Goal: Task Accomplishment & Management: Use online tool/utility

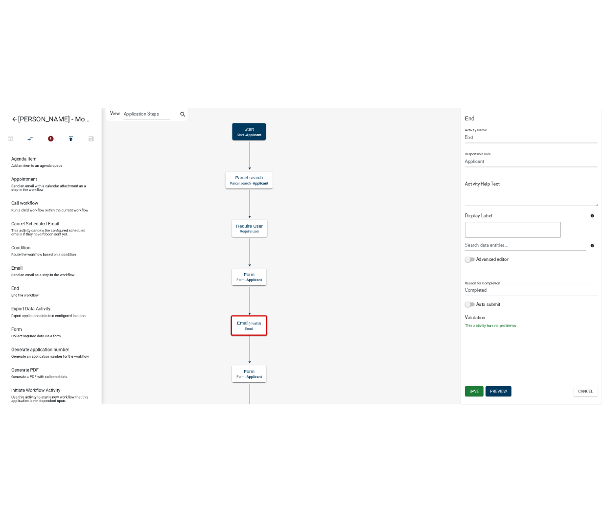
scroll to position [69, 0]
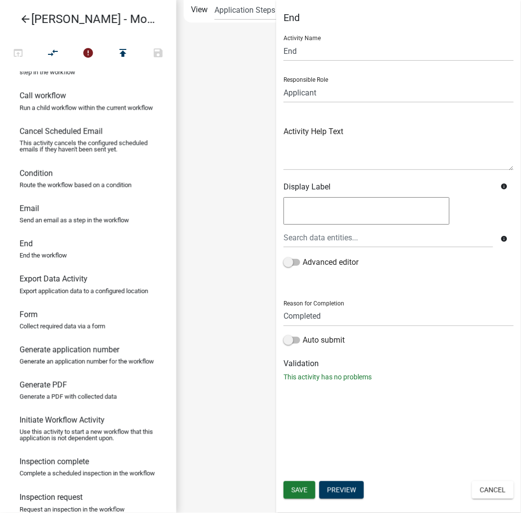
click at [520, 185] on div "info" at bounding box center [510, 188] width 21 height 13
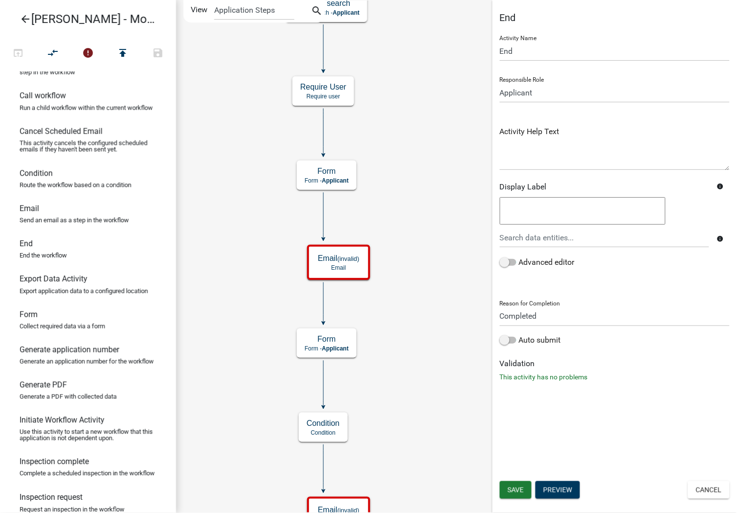
click at [322, 154] on icon at bounding box center [323, 155] width 3 height 3
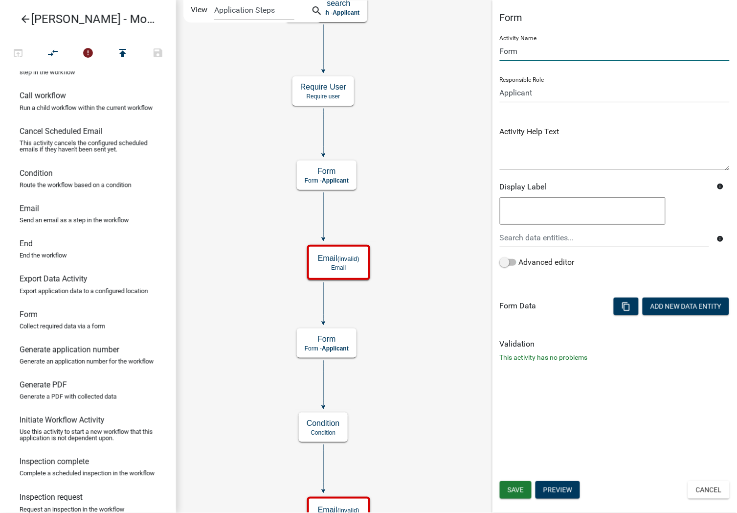
click at [501, 50] on input "Form" at bounding box center [615, 51] width 230 height 20
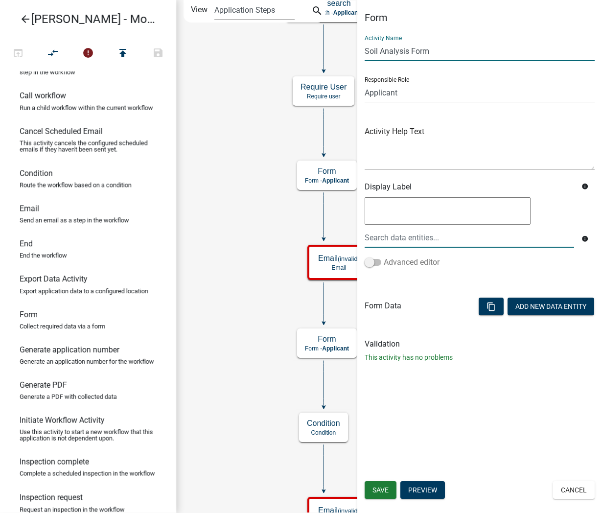
type input "Soil Analysis Form"
click at [375, 261] on span at bounding box center [373, 262] width 17 height 7
click at [384, 256] on input "Advanced editor" at bounding box center [384, 256] width 0 height 0
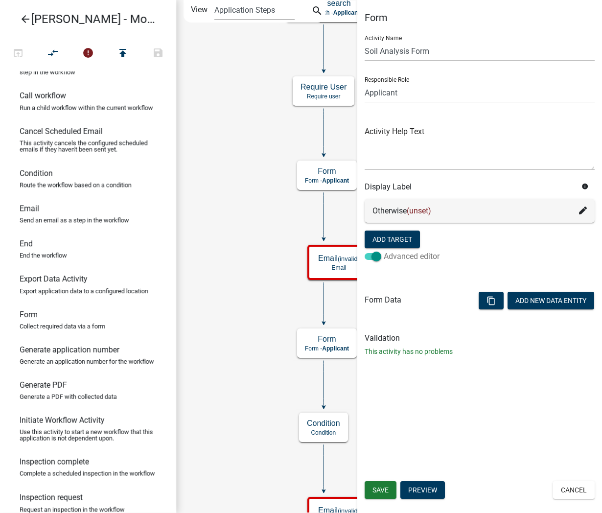
click at [375, 260] on span at bounding box center [373, 256] width 17 height 7
click at [384, 251] on input "Advanced editor" at bounding box center [384, 251] width 0 height 0
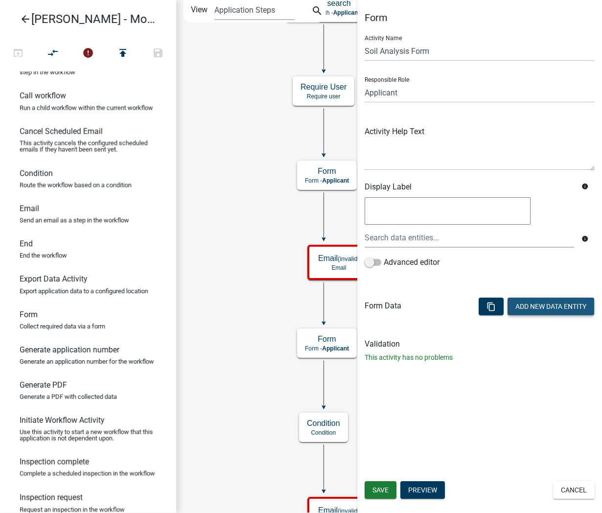
click at [567, 307] on button "Add New Data Entity" at bounding box center [550, 306] width 87 height 18
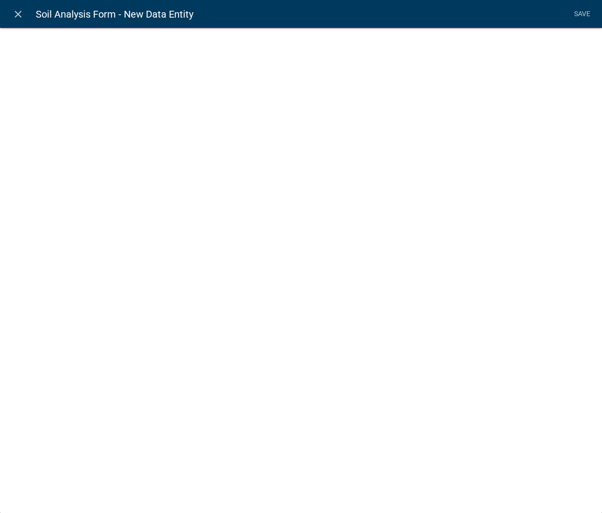
select select
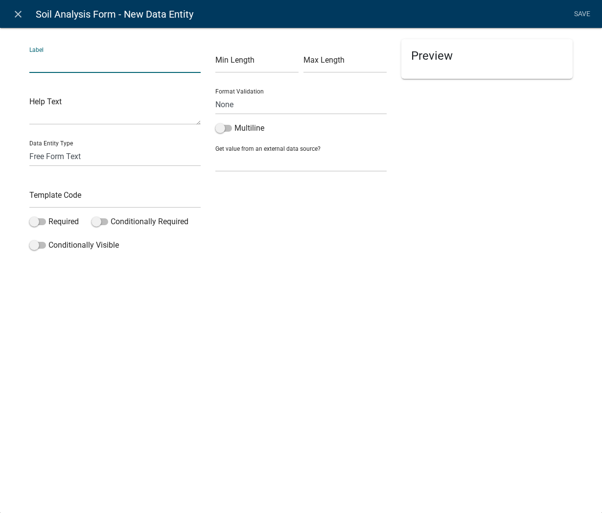
click at [74, 69] on input "text" at bounding box center [114, 63] width 171 height 20
type input "Owner Name"
